Goal: Communication & Community: Connect with others

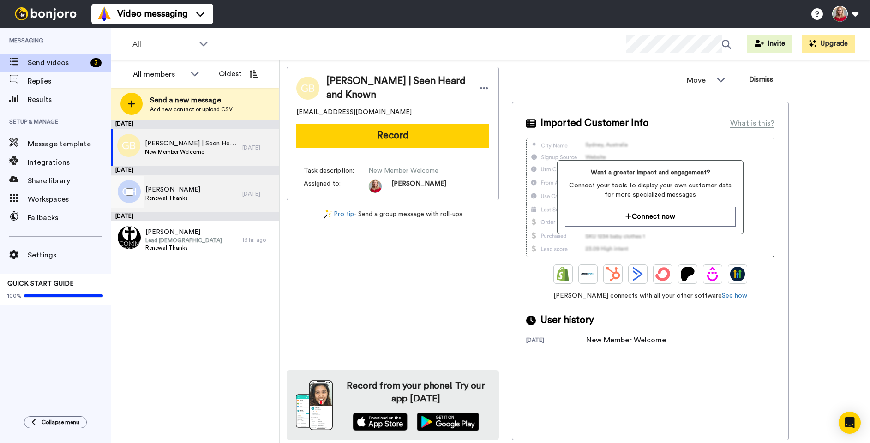
click at [244, 194] on div "[DATE]" at bounding box center [258, 193] width 32 height 7
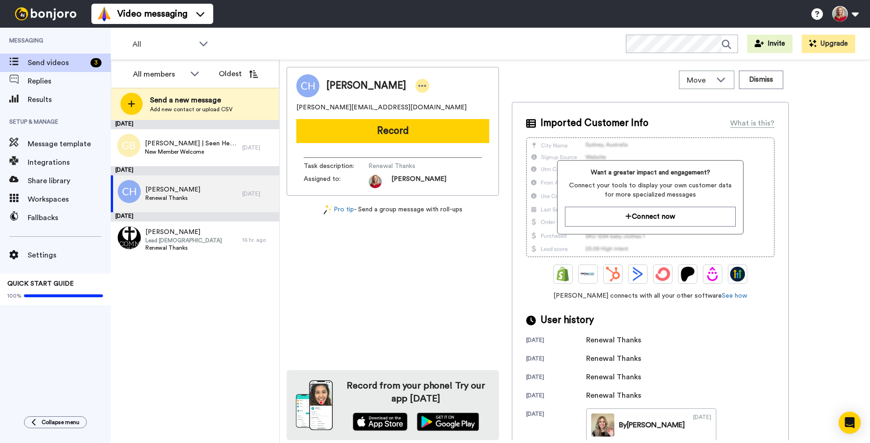
click at [419, 85] on icon at bounding box center [423, 86] width 8 height 2
click at [440, 138] on li "Dismiss" at bounding box center [439, 140] width 67 height 13
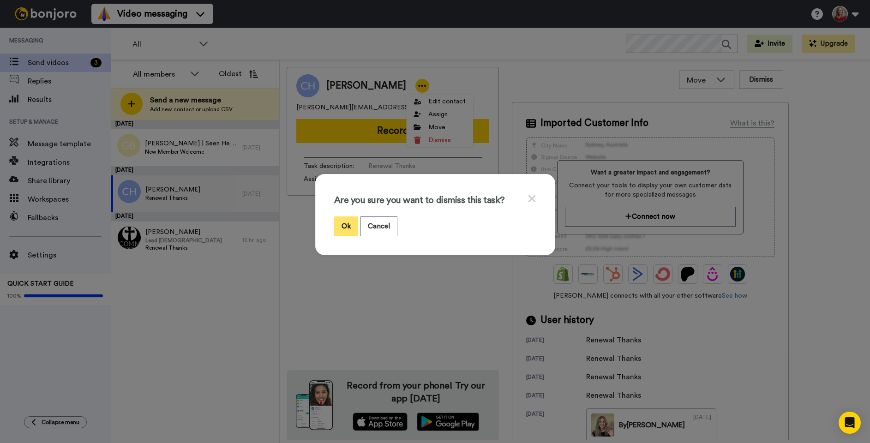
click at [339, 224] on button "Ok" at bounding box center [346, 227] width 24 height 20
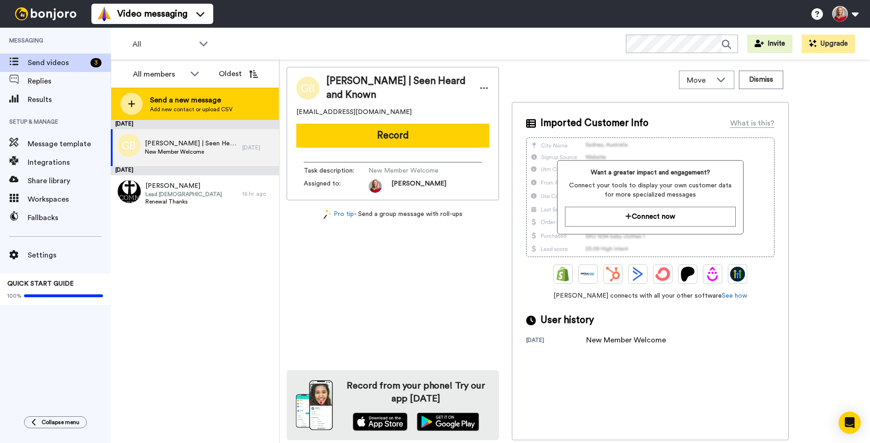
click at [171, 101] on span "Send a new message" at bounding box center [191, 100] width 83 height 11
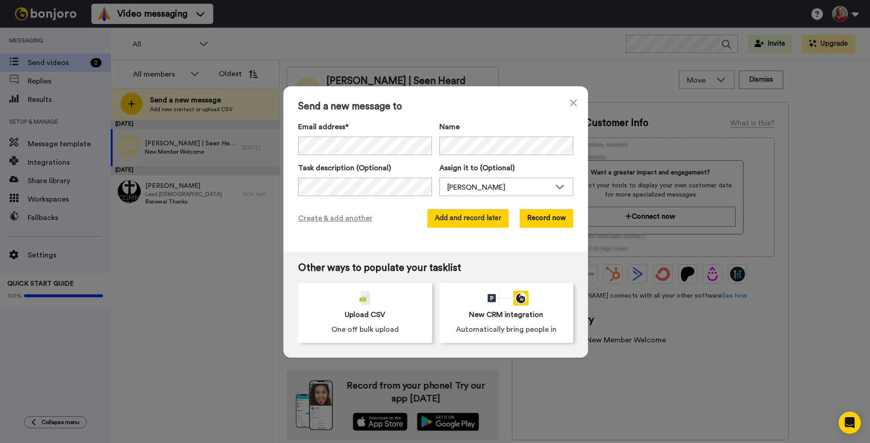
click at [479, 218] on button "Add and record later" at bounding box center [468, 218] width 81 height 18
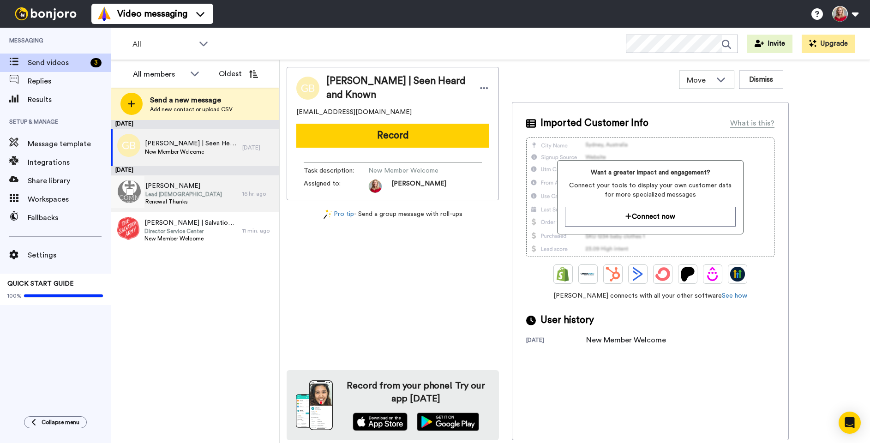
click at [167, 187] on span "[PERSON_NAME]" at bounding box center [183, 185] width 77 height 9
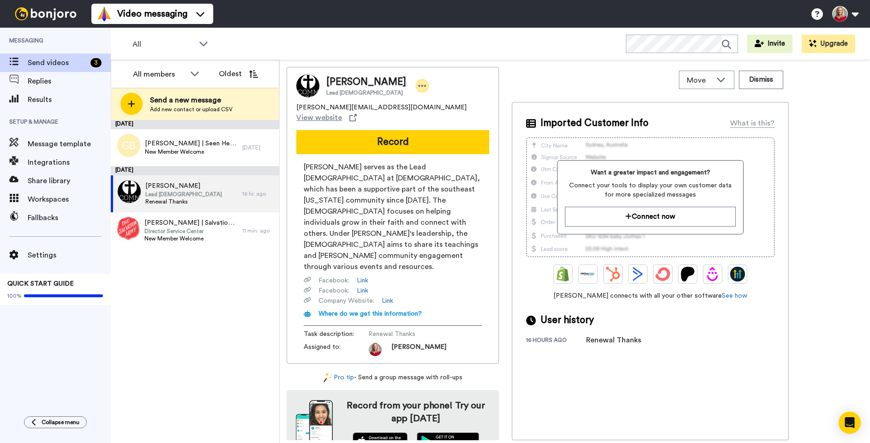
click at [418, 85] on icon at bounding box center [422, 85] width 8 height 9
click at [427, 101] on li "Edit contact" at bounding box center [429, 101] width 67 height 13
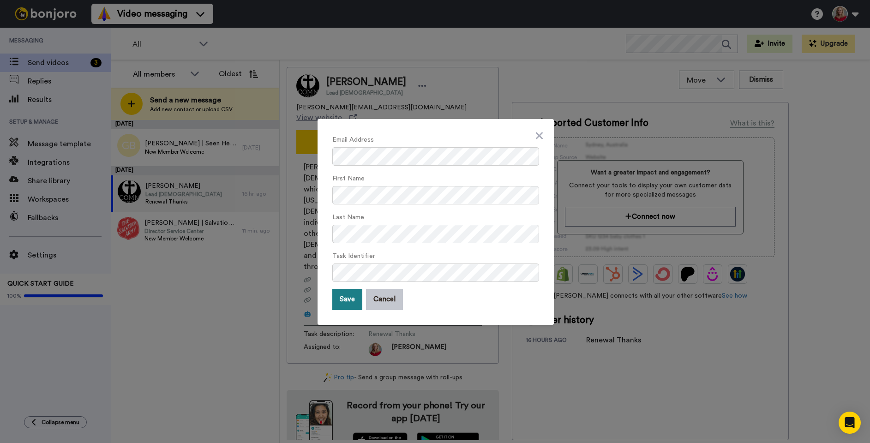
click at [338, 297] on button "Save" at bounding box center [347, 299] width 30 height 21
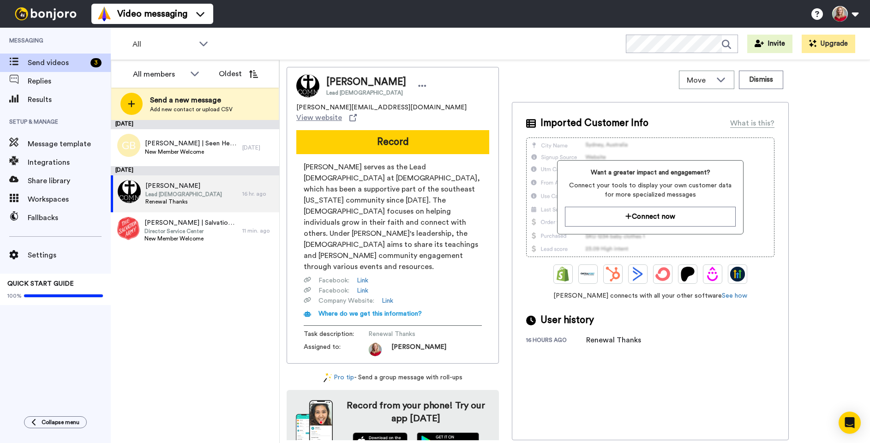
click at [195, 310] on div "[DATE] [PERSON_NAME] | Seen Heard and Known New Member Welcome [DATE] [DATE] [P…" at bounding box center [195, 281] width 169 height 323
